Goal: Transaction & Acquisition: Purchase product/service

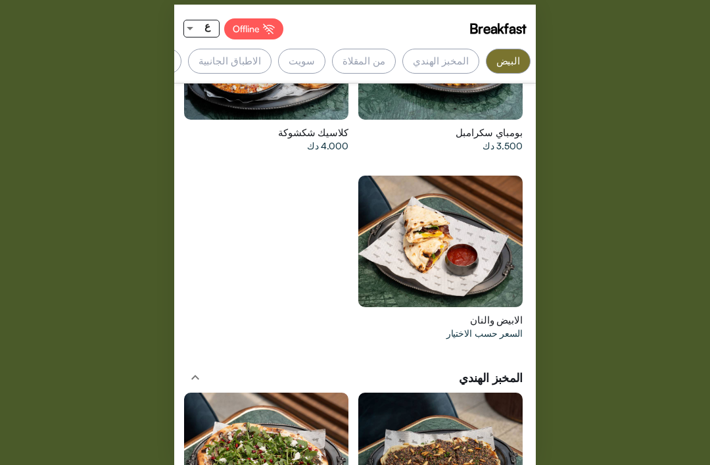
scroll to position [1855, 0]
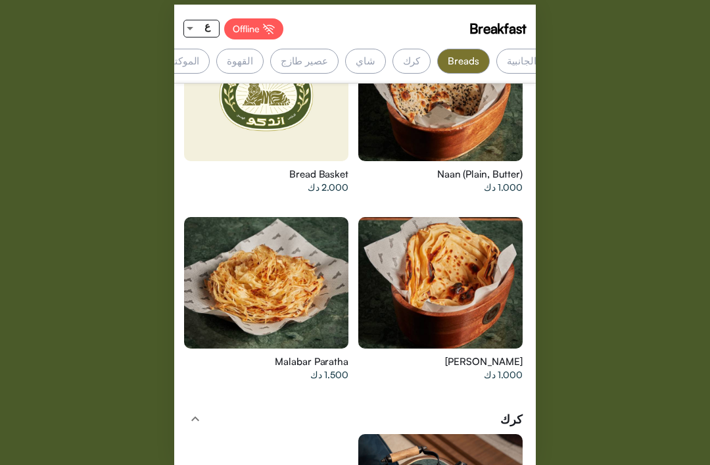
click at [252, 248] on div at bounding box center [266, 282] width 164 height 131
click at [404, 233] on div at bounding box center [440, 282] width 164 height 131
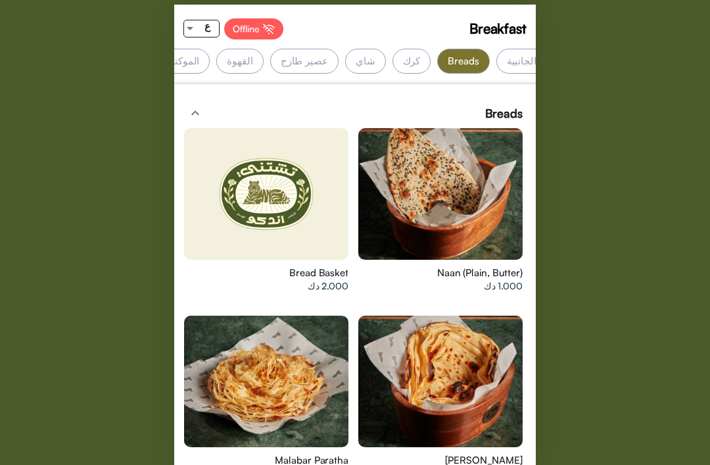
click at [402, 182] on div at bounding box center [440, 193] width 164 height 131
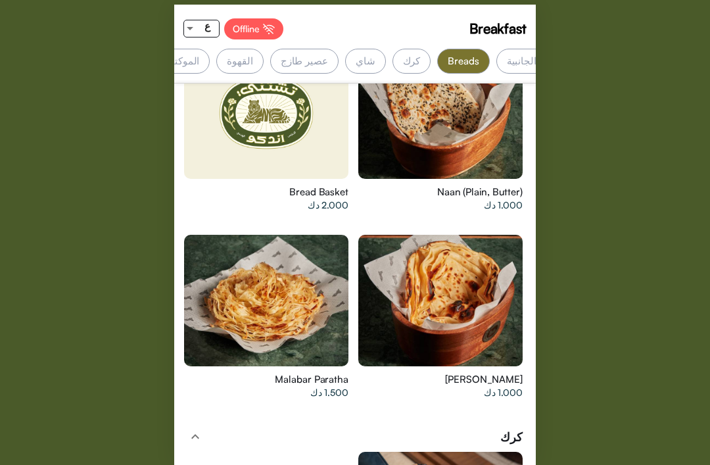
click at [396, 250] on div at bounding box center [440, 300] width 164 height 131
click at [241, 270] on div at bounding box center [266, 300] width 164 height 131
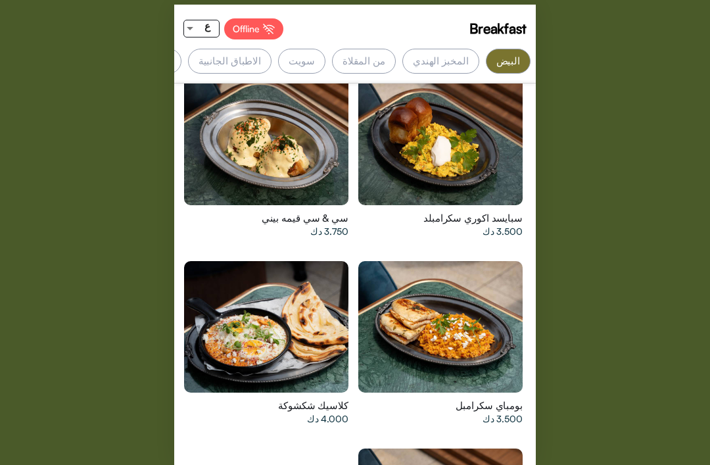
click at [247, 300] on div at bounding box center [266, 326] width 164 height 131
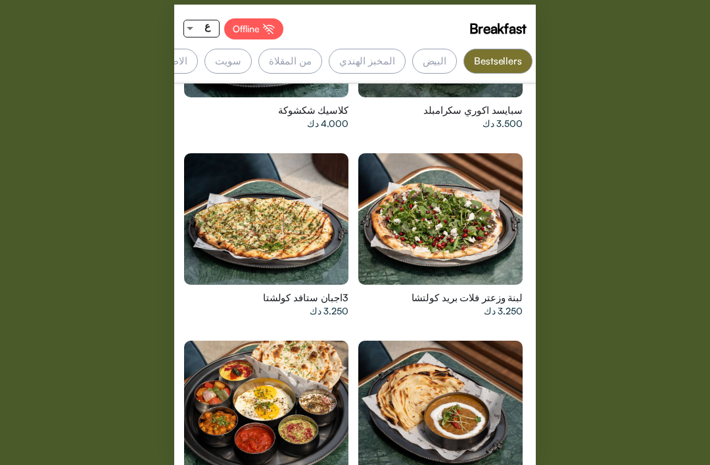
click at [453, 63] on div "البيض" at bounding box center [434, 61] width 45 height 25
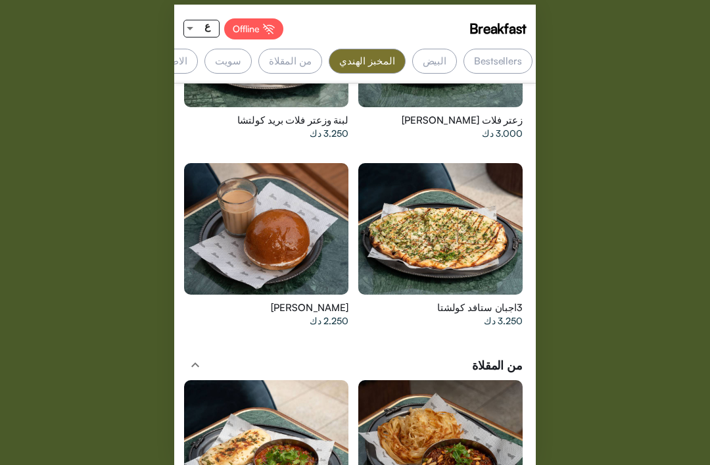
scroll to position [0, 0]
click at [441, 53] on div "البيض" at bounding box center [434, 61] width 45 height 25
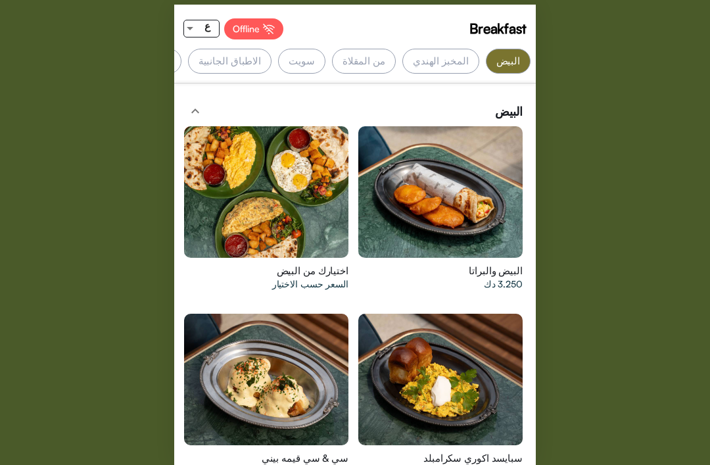
click at [502, 51] on div "البيض" at bounding box center [508, 61] width 45 height 25
click at [513, 49] on div "البيض" at bounding box center [508, 61] width 45 height 25
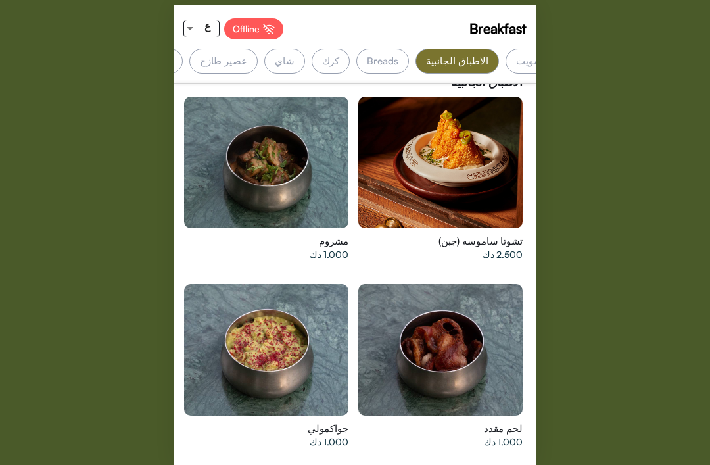
scroll to position [0, -301]
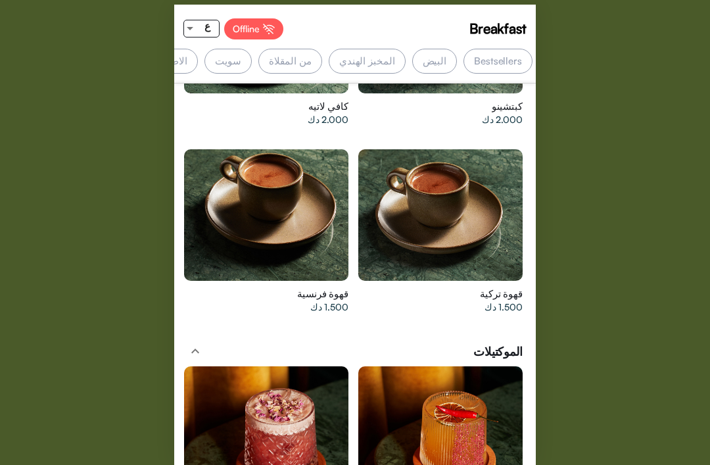
click at [507, 70] on div "Bestsellers" at bounding box center [497, 61] width 69 height 25
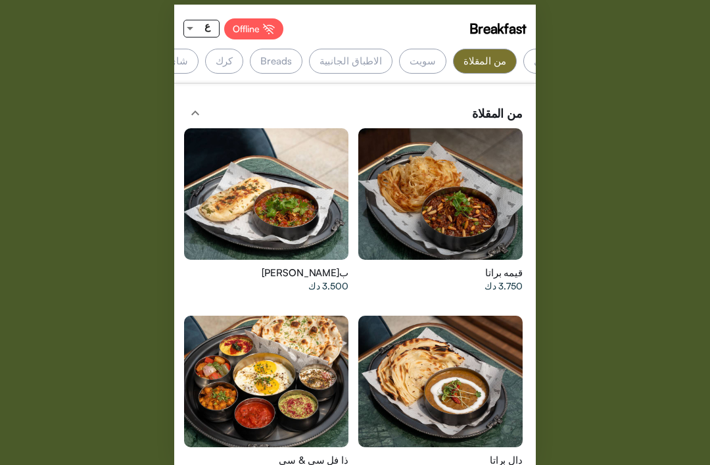
scroll to position [0, -195]
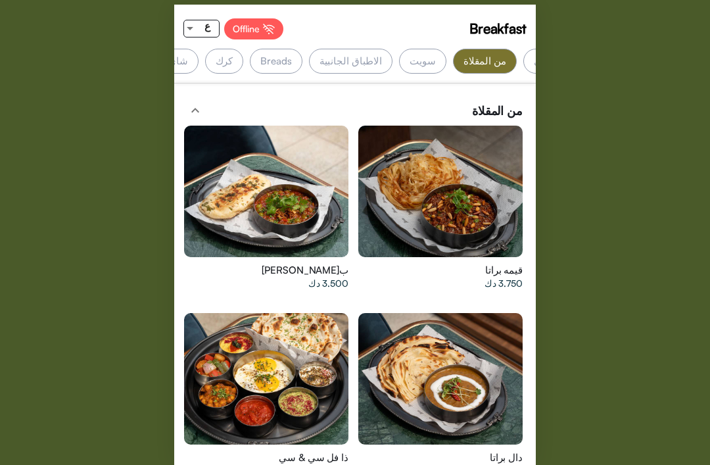
click at [287, 360] on div at bounding box center [266, 378] width 164 height 131
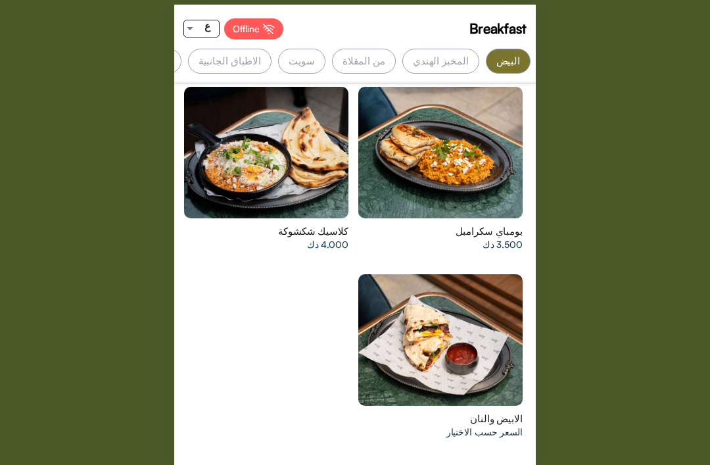
scroll to position [0, -74]
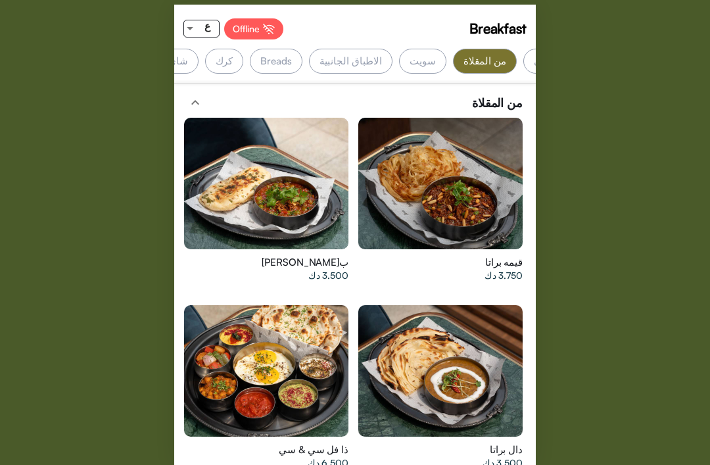
click at [340, 360] on div at bounding box center [266, 370] width 164 height 131
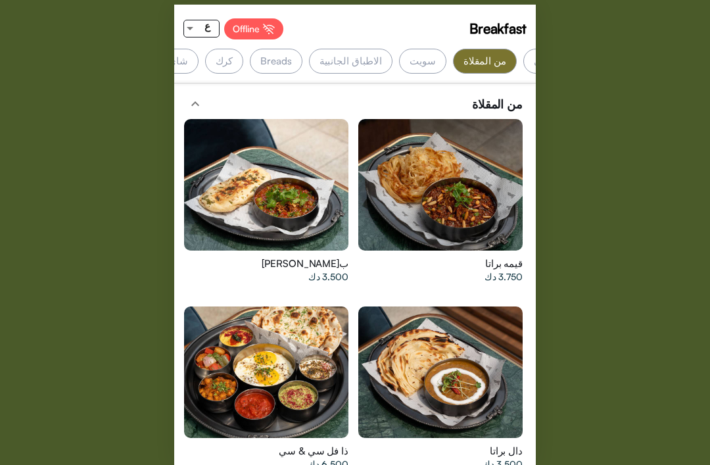
scroll to position [2558, 0]
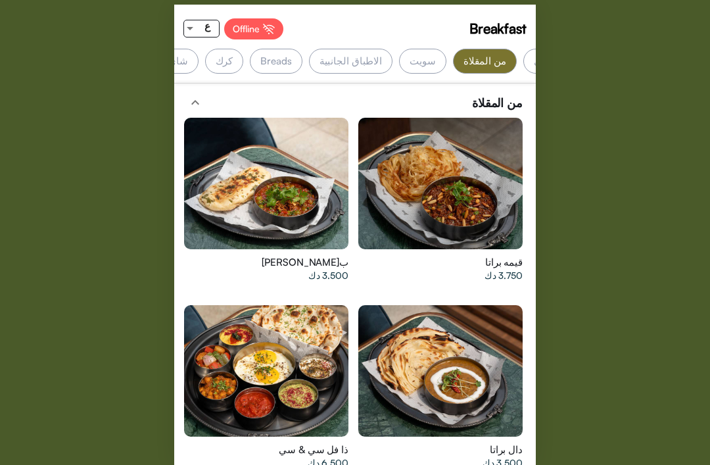
click at [210, 385] on div at bounding box center [266, 370] width 164 height 131
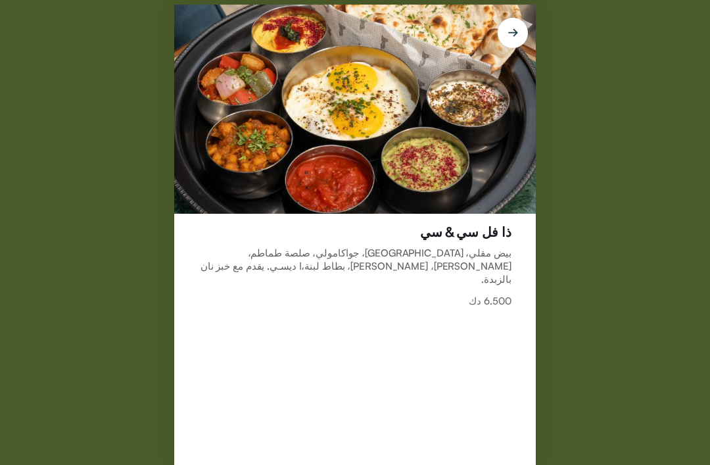
click at [202, 384] on div "ذا فل سي & سي [PERSON_NAME]، [GEOGRAPHIC_DATA]، [GEOGRAPHIC_DATA]، صلصة طماطم، …" at bounding box center [355, 339] width 362 height 251
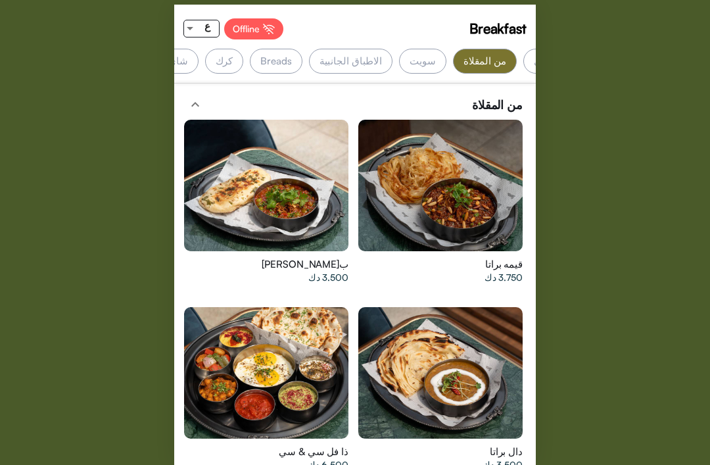
scroll to position [2524, 0]
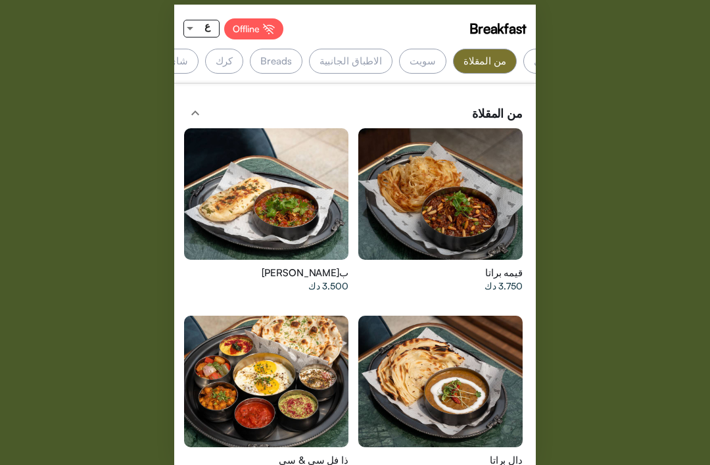
click at [274, 357] on div at bounding box center [266, 381] width 164 height 131
click at [204, 30] on div "ع" at bounding box center [207, 26] width 23 height 16
click at [217, 49] on span "EN" at bounding box center [206, 49] width 25 height 30
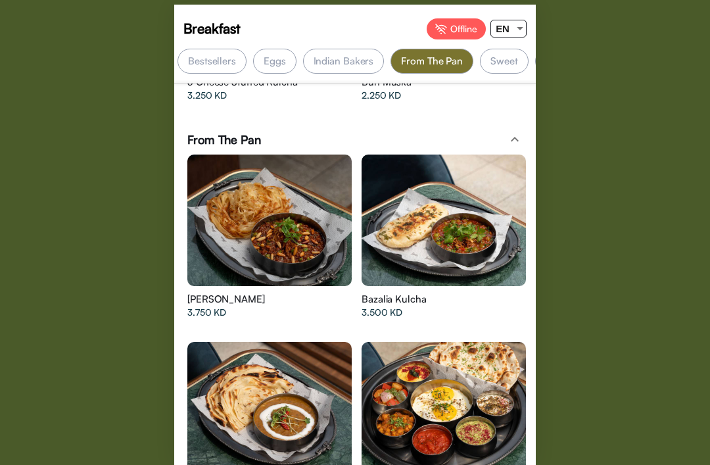
scroll to position [0, 0]
click at [453, 384] on div at bounding box center [444, 407] width 164 height 131
